Goal: Information Seeking & Learning: Learn about a topic

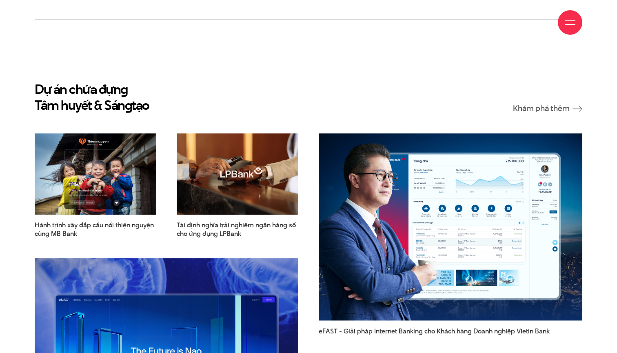
scroll to position [1041, 0]
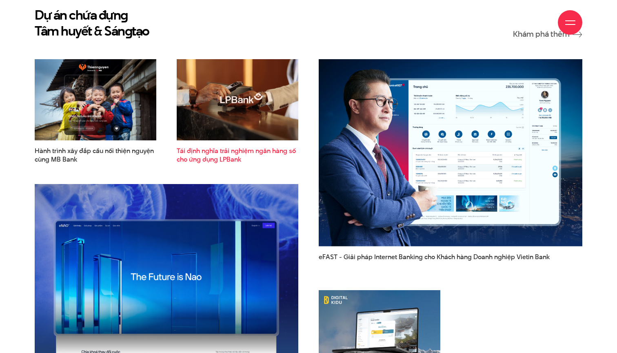
click at [231, 147] on span "Tái định nghĩa trải nghiệm ngân hàng số cho ứng dụng LPBank" at bounding box center [238, 155] width 122 height 17
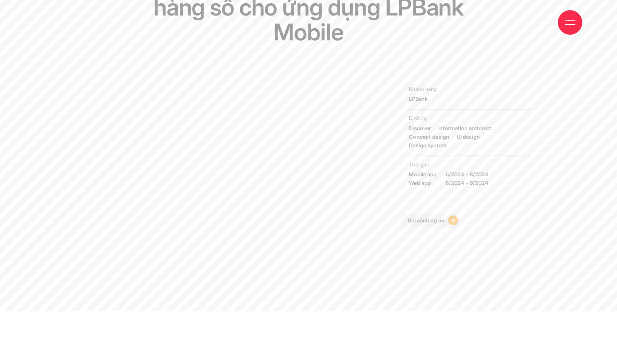
scroll to position [120, 0]
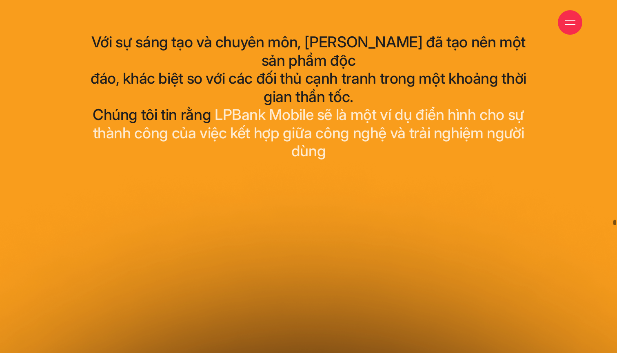
drag, startPoint x: 614, startPoint y: 111, endPoint x: 617, endPoint y: 353, distance: 241.7
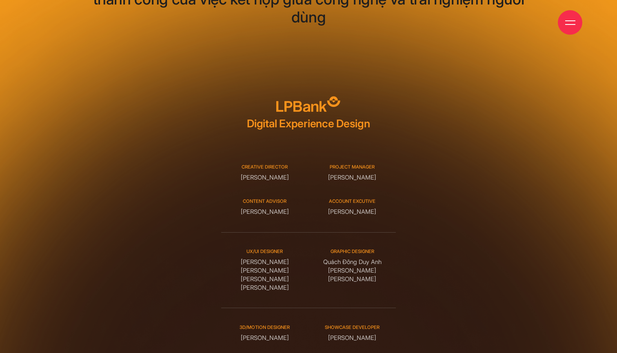
drag, startPoint x: 244, startPoint y: 231, endPoint x: 294, endPoint y: 266, distance: 61.6
click at [294, 266] on div "UX/UI DESIGNER [PERSON_NAME] [PERSON_NAME] Graphic designer [PERSON_NAME]" at bounding box center [308, 270] width 175 height 76
click at [370, 324] on small "SHOWCASE DEVELOPER" at bounding box center [352, 327] width 87 height 7
drag, startPoint x: 325, startPoint y: 145, endPoint x: 368, endPoint y: 148, distance: 43.8
click at [368, 164] on div "Project manager [PERSON_NAME]" at bounding box center [352, 173] width 87 height 18
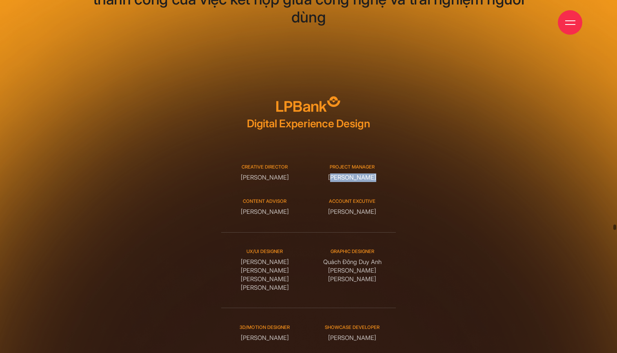
drag, startPoint x: 291, startPoint y: 145, endPoint x: 220, endPoint y: 142, distance: 71.5
click at [220, 142] on div "Digital Experience Design Creative Director [PERSON_NAME] Project manager [PERS…" at bounding box center [309, 297] width 180 height 403
drag, startPoint x: 290, startPoint y: 253, endPoint x: 240, endPoint y: 230, distance: 55.0
click at [240, 248] on div "UX/UI DESIGNER [PERSON_NAME]" at bounding box center [264, 270] width 87 height 44
drag, startPoint x: 372, startPoint y: 182, endPoint x: 340, endPoint y: 181, distance: 31.9
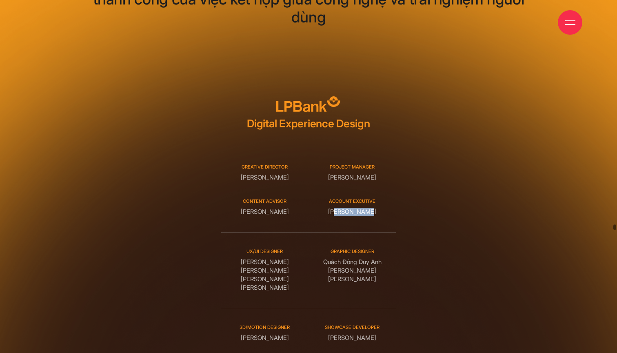
click at [340, 198] on div "Account excutive [PERSON_NAME]" at bounding box center [352, 207] width 87 height 18
drag, startPoint x: 388, startPoint y: 147, endPoint x: 326, endPoint y: 144, distance: 61.7
click at [326, 164] on div "Project manager [PERSON_NAME]" at bounding box center [352, 173] width 87 height 18
drag, startPoint x: 251, startPoint y: 142, endPoint x: 387, endPoint y: 304, distance: 211.8
click at [387, 304] on div "Creative Director [PERSON_NAME] Project manager [PERSON_NAME] Content advisor […" at bounding box center [308, 293] width 175 height 290
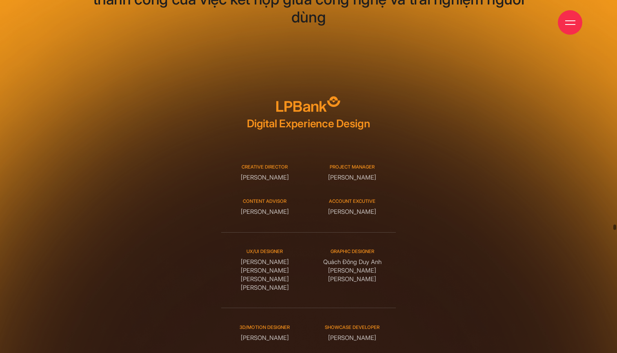
click at [360, 104] on div "Digital Experience Design Creative Director [PERSON_NAME] Project manager [PERS…" at bounding box center [308, 297] width 175 height 403
drag, startPoint x: 242, startPoint y: 223, endPoint x: 379, endPoint y: 251, distance: 140.0
click at [379, 251] on div "UX/UI DESIGNER [PERSON_NAME] [PERSON_NAME] Graphic designer [PERSON_NAME]" at bounding box center [308, 270] width 175 height 76
click at [267, 248] on small "UX/UI DESIGNER" at bounding box center [264, 251] width 87 height 7
